Goal: Information Seeking & Learning: Find specific fact

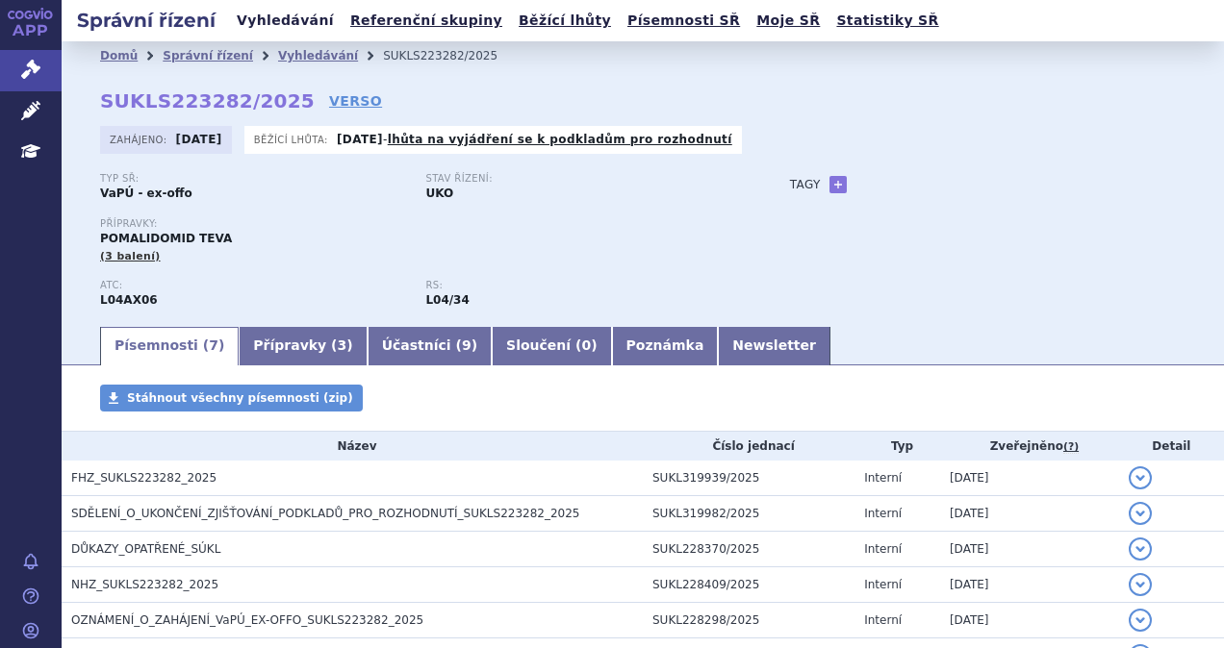
click at [285, 18] on link "Vyhledávání" at bounding box center [285, 21] width 109 height 26
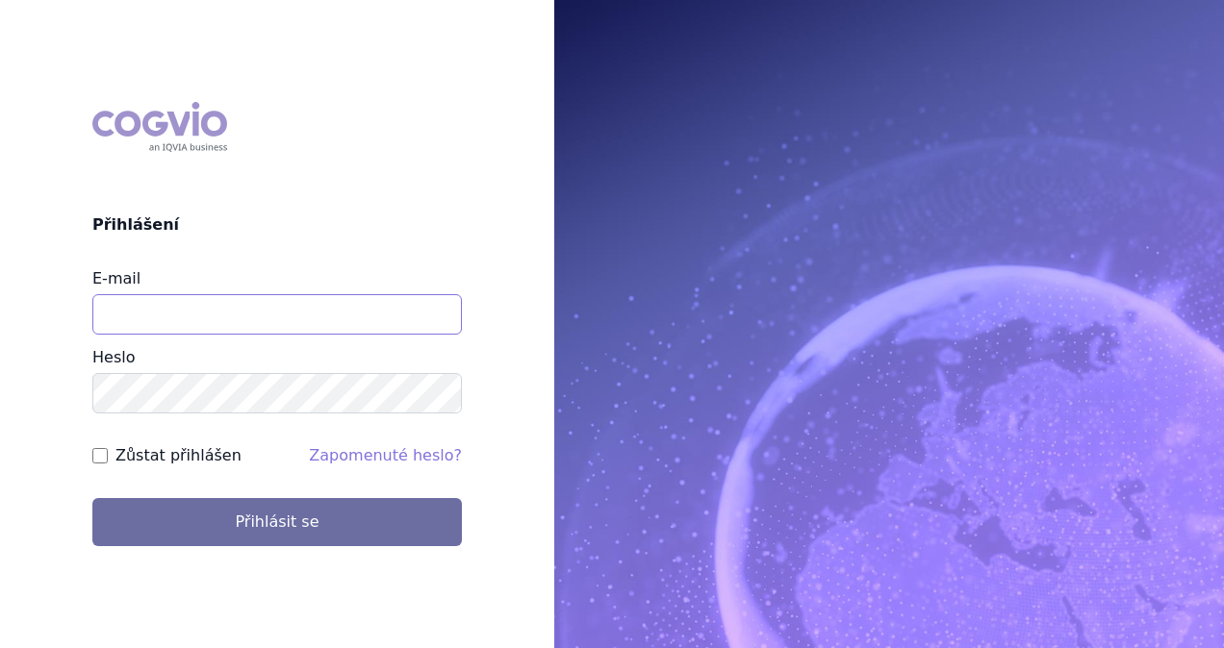
click at [264, 332] on input "E-mail" at bounding box center [276, 314] width 369 height 40
type input "michaela.x.tauchmanova@gsk.com"
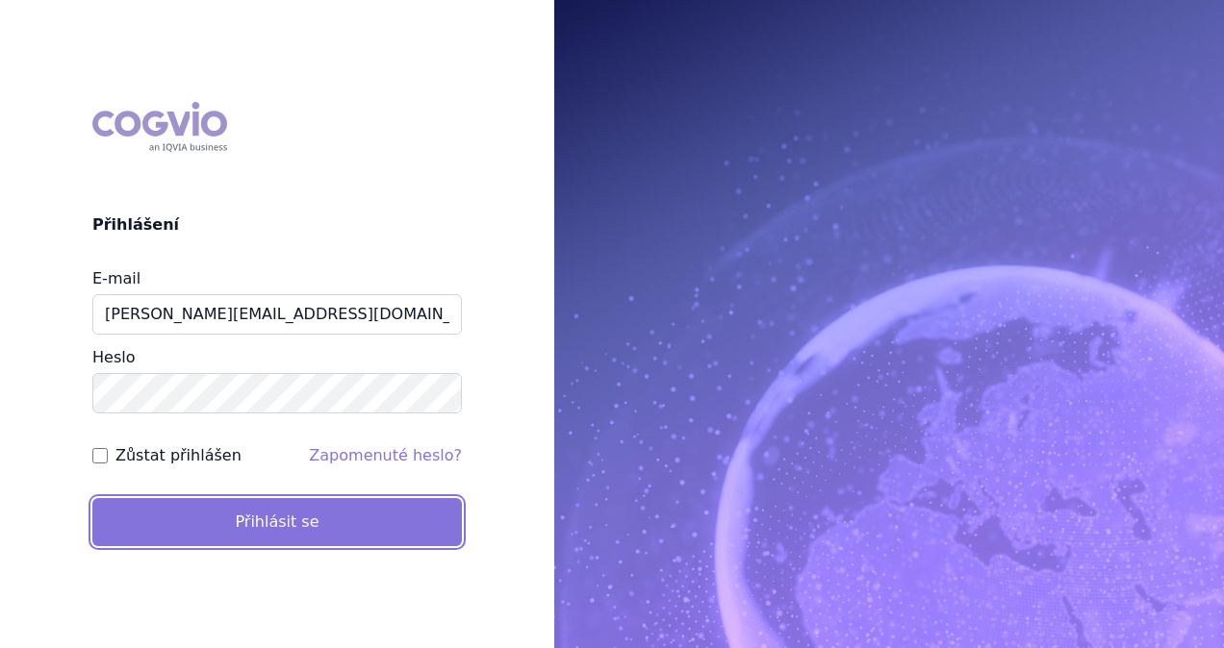
click at [304, 508] on button "Přihlásit se" at bounding box center [276, 522] width 369 height 48
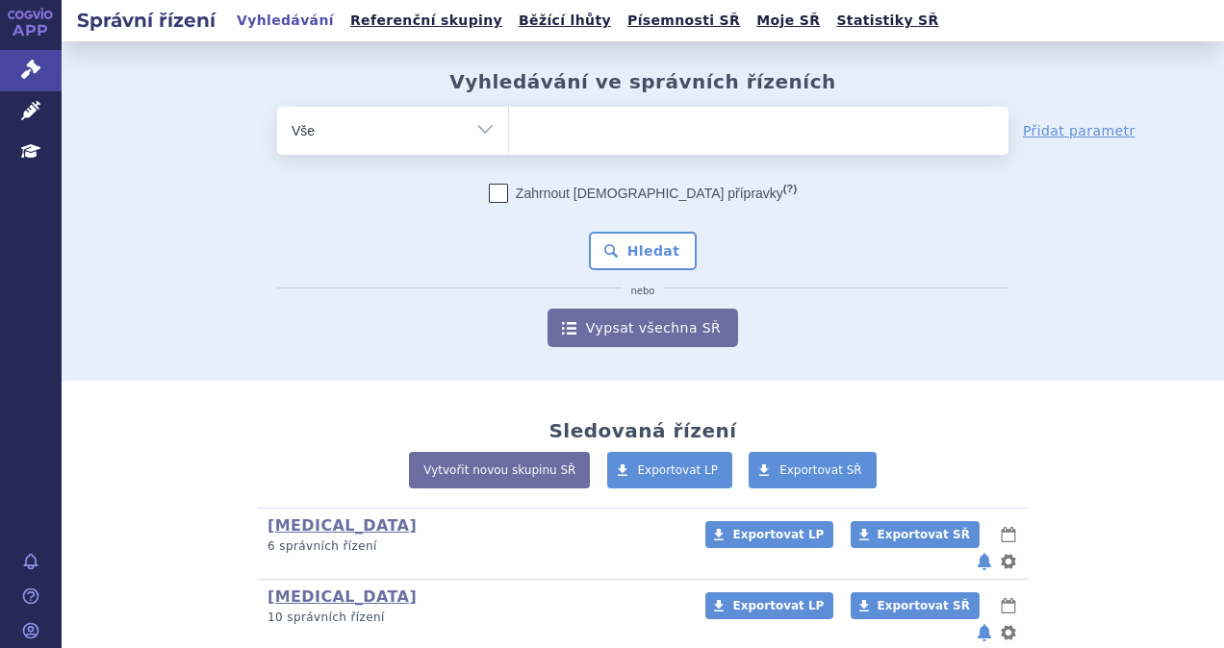
click at [547, 125] on ul at bounding box center [758, 127] width 499 height 40
click at [509, 125] on select at bounding box center [508, 130] width 1 height 48
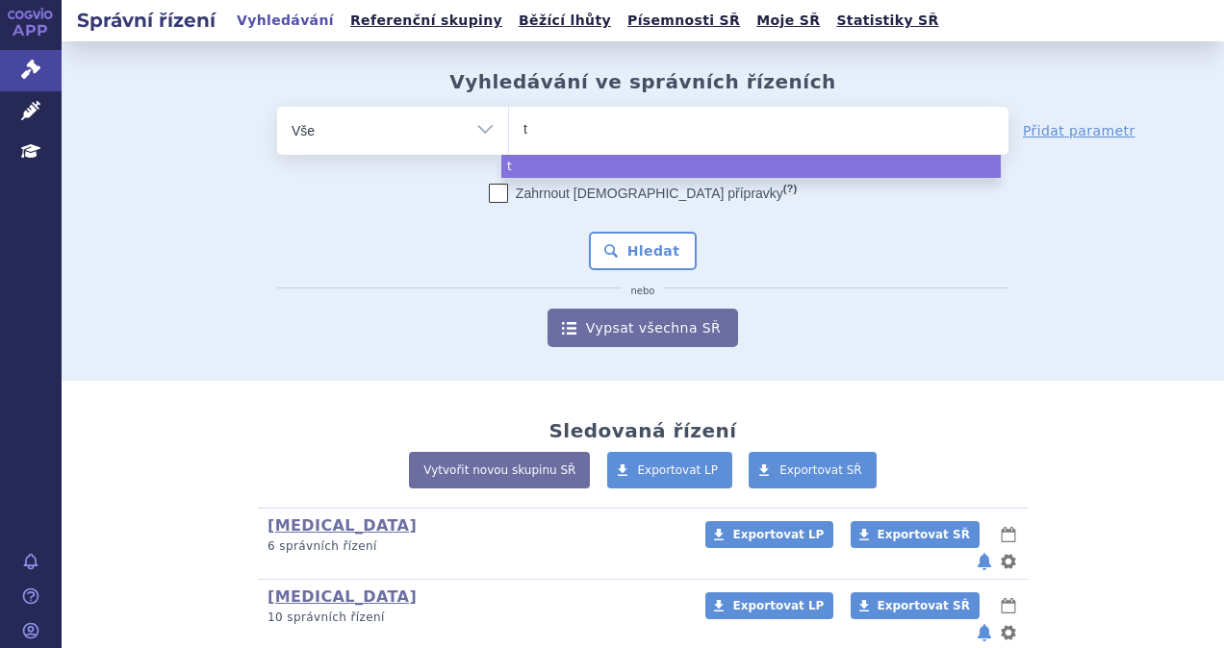
type input "ta"
type input "tal"
type input "talv"
type input "talve"
type input "talvey"
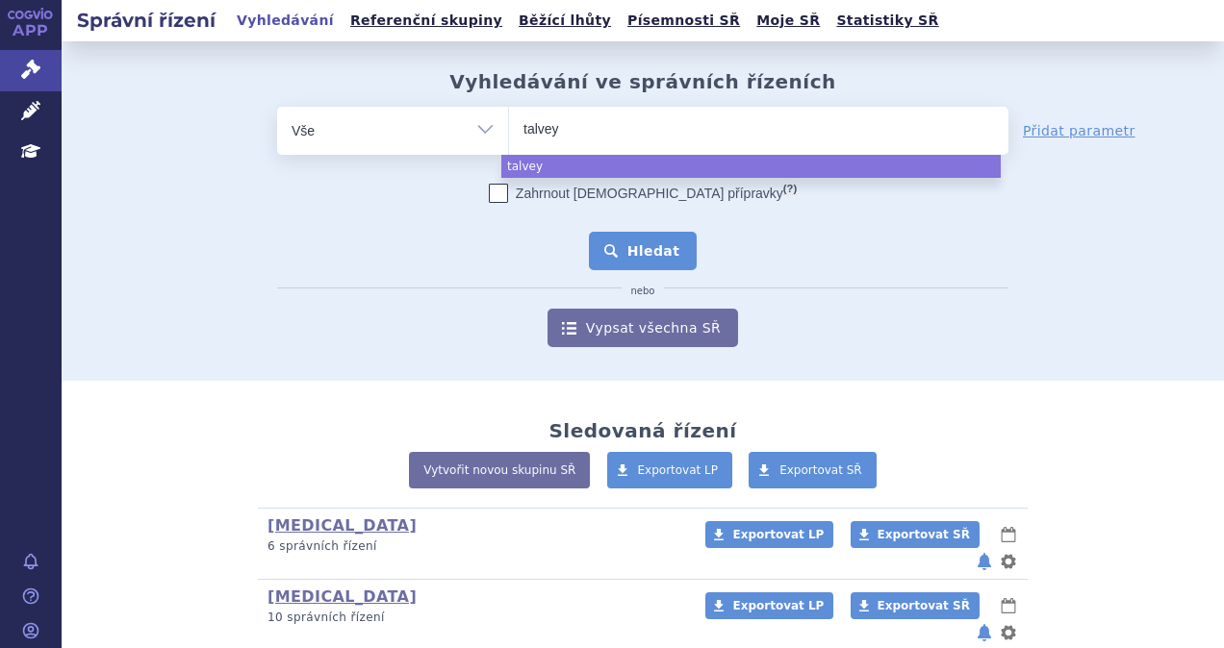
select select "talvey"
click at [627, 247] on button "Hledat" at bounding box center [643, 251] width 109 height 38
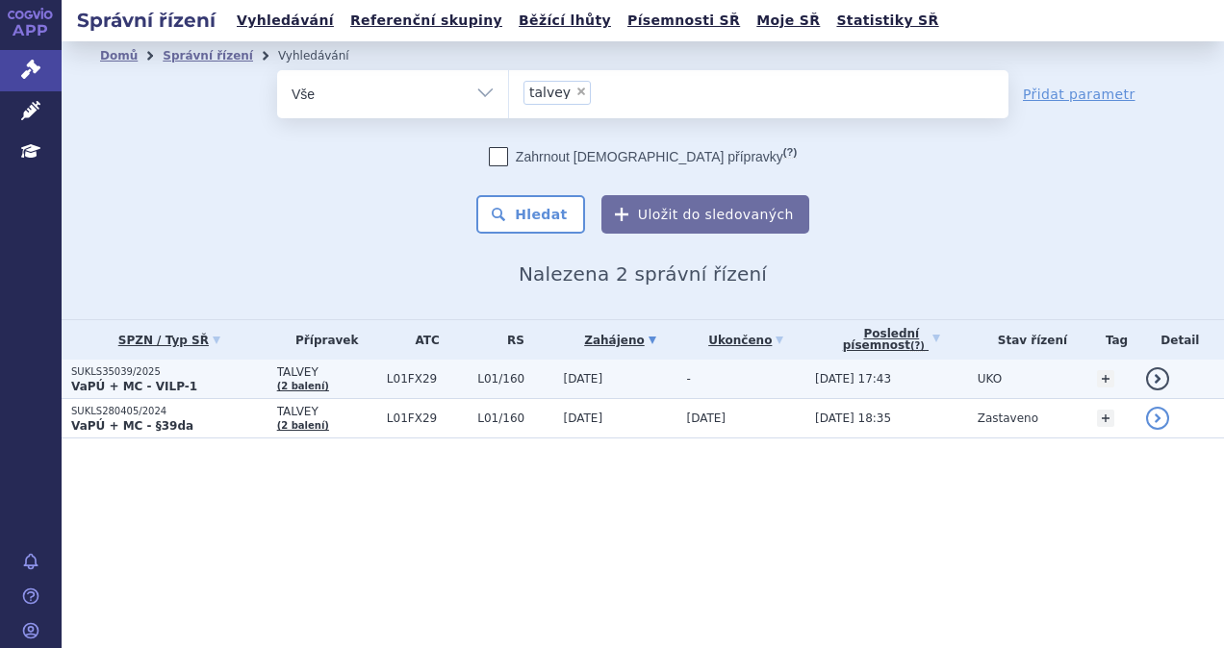
click at [485, 381] on span "L01/160" at bounding box center [515, 378] width 76 height 13
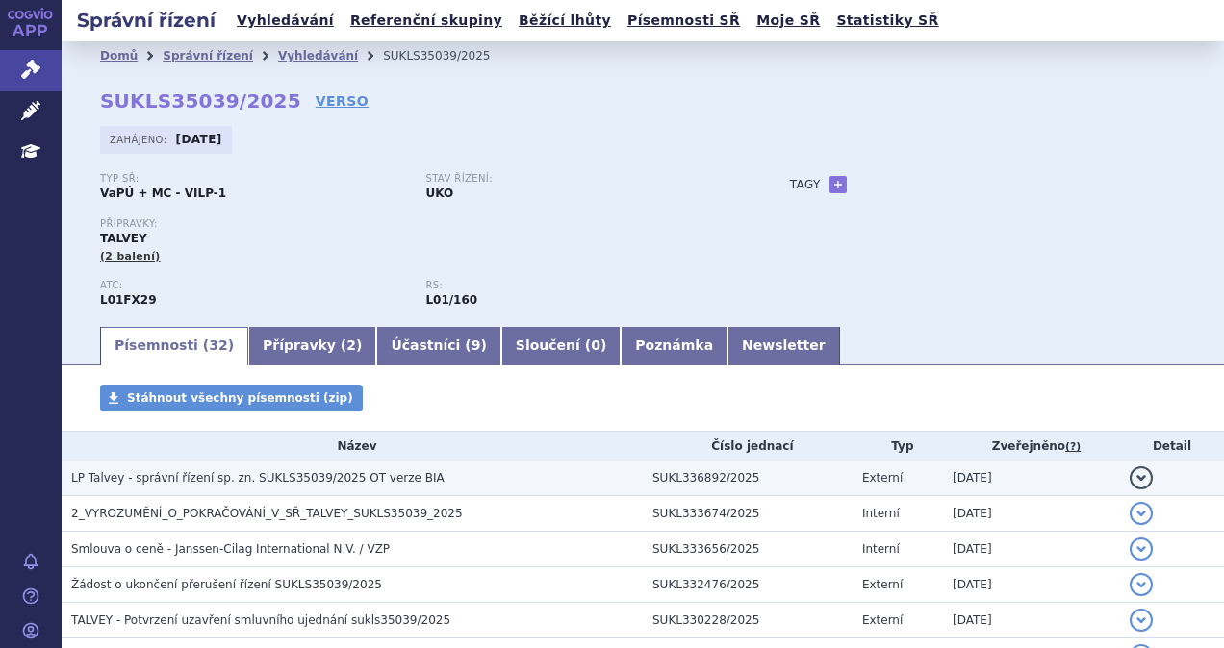
click at [298, 474] on span "LP Talvey - správní řízení sp. zn. SUKLS35039/2025 OT verze BIA" at bounding box center [257, 477] width 373 height 13
